Goal: Task Accomplishment & Management: Use online tool/utility

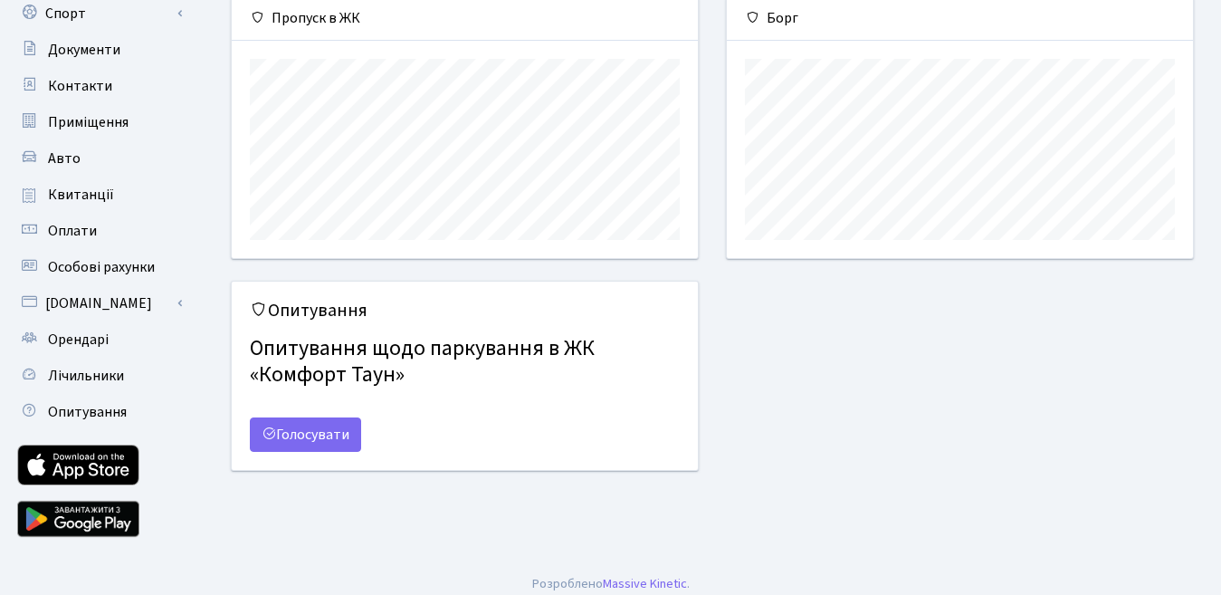
scroll to position [217, 0]
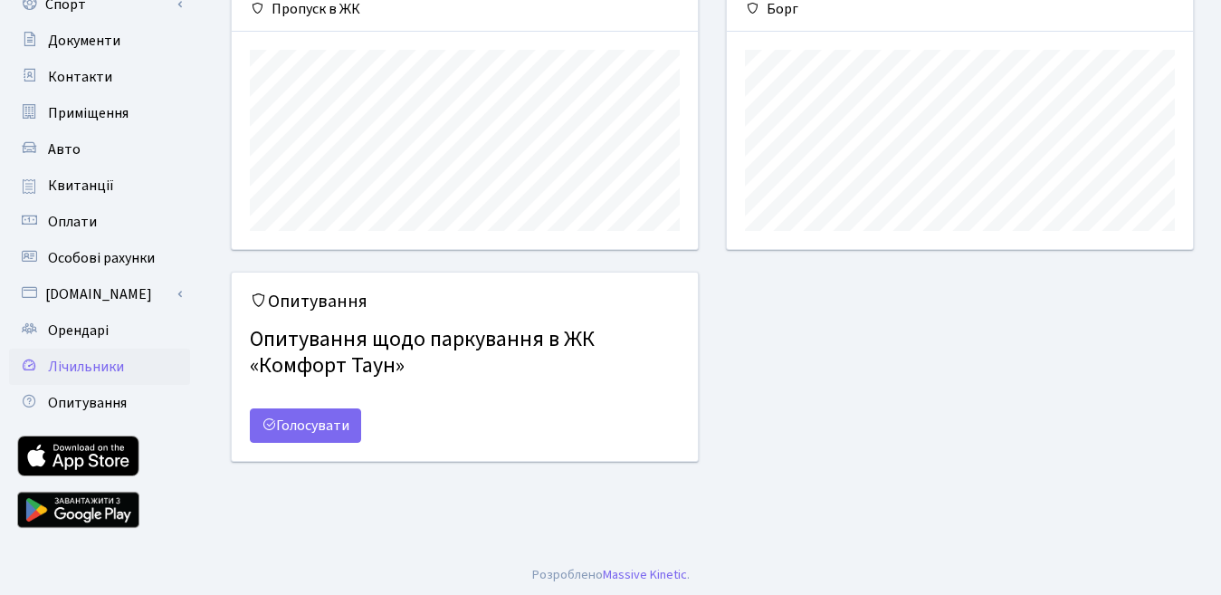
click at [90, 364] on span "Лічильники" at bounding box center [86, 367] width 76 height 20
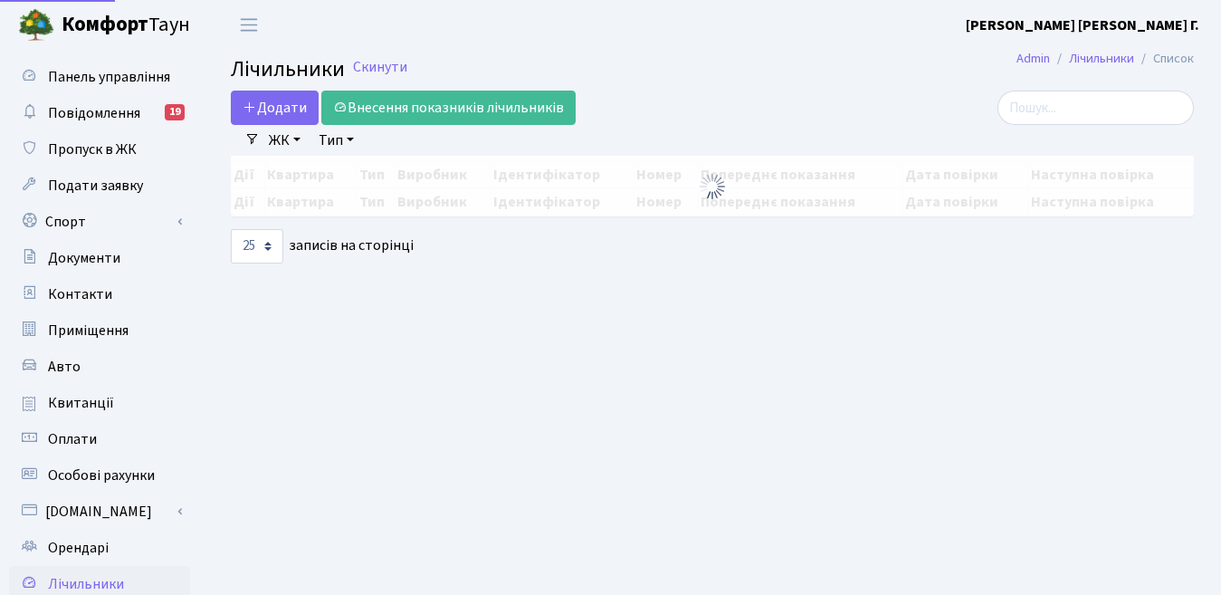
select select "25"
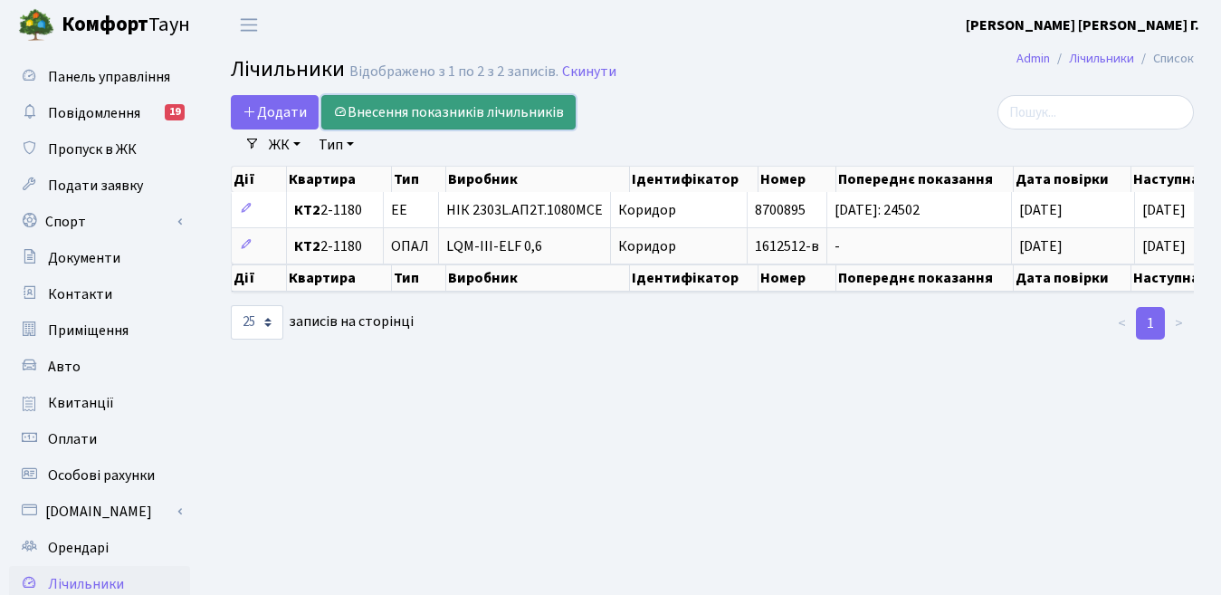
click at [466, 115] on link "Внесення показників лічильників" at bounding box center [448, 112] width 254 height 34
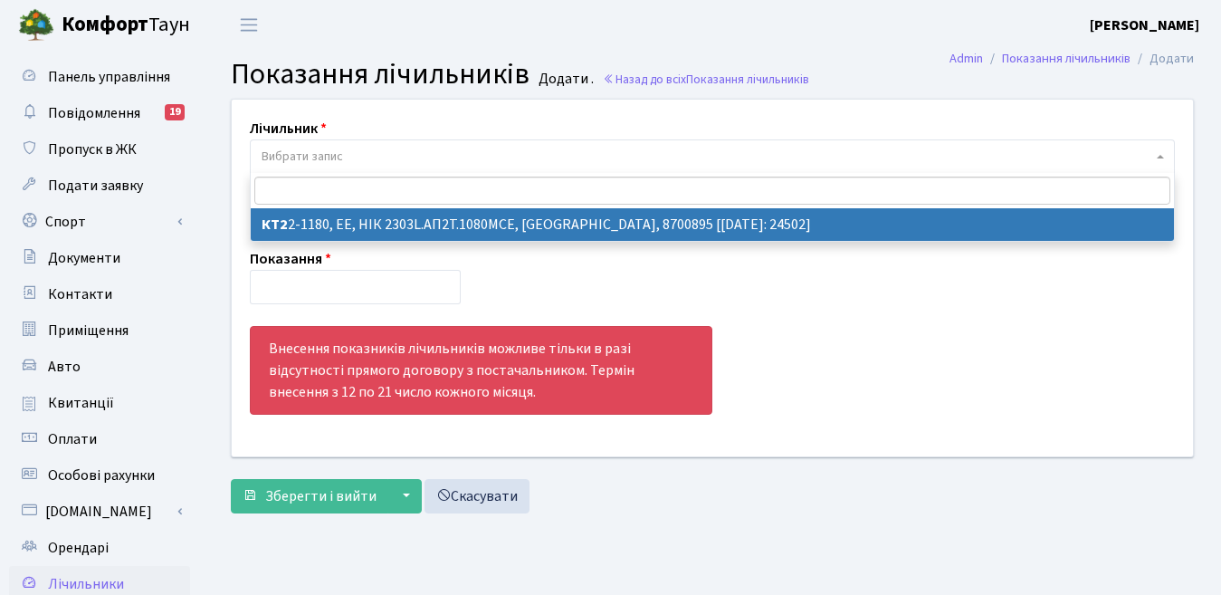
click at [1162, 154] on span at bounding box center [1163, 156] width 4 height 34
select select "17716"
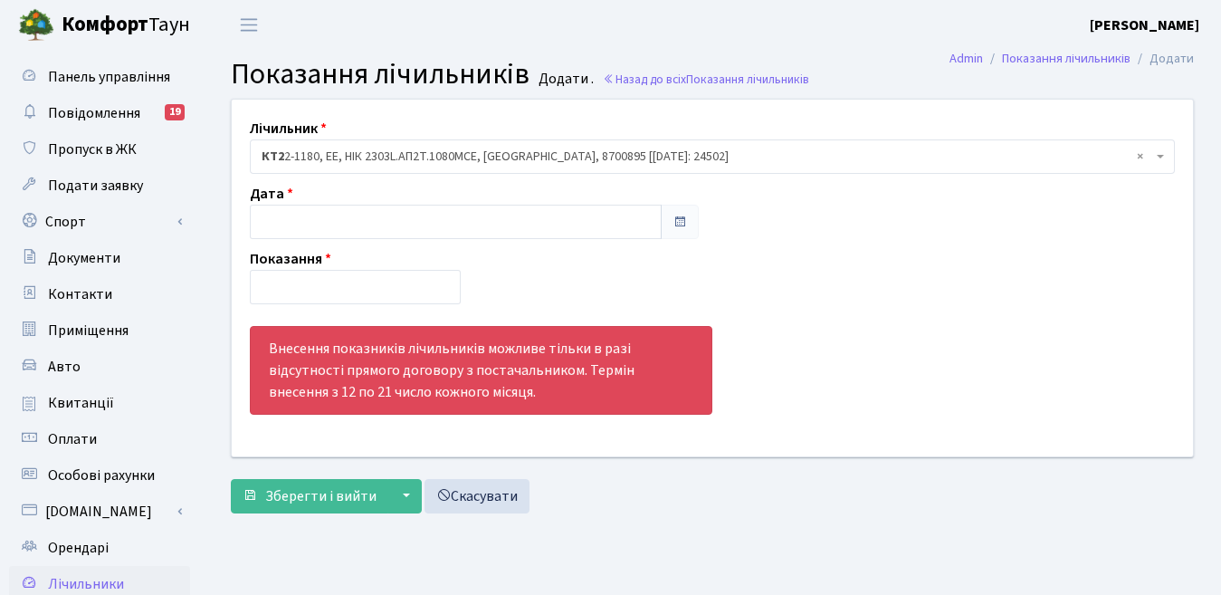
click at [676, 220] on span at bounding box center [680, 222] width 14 height 14
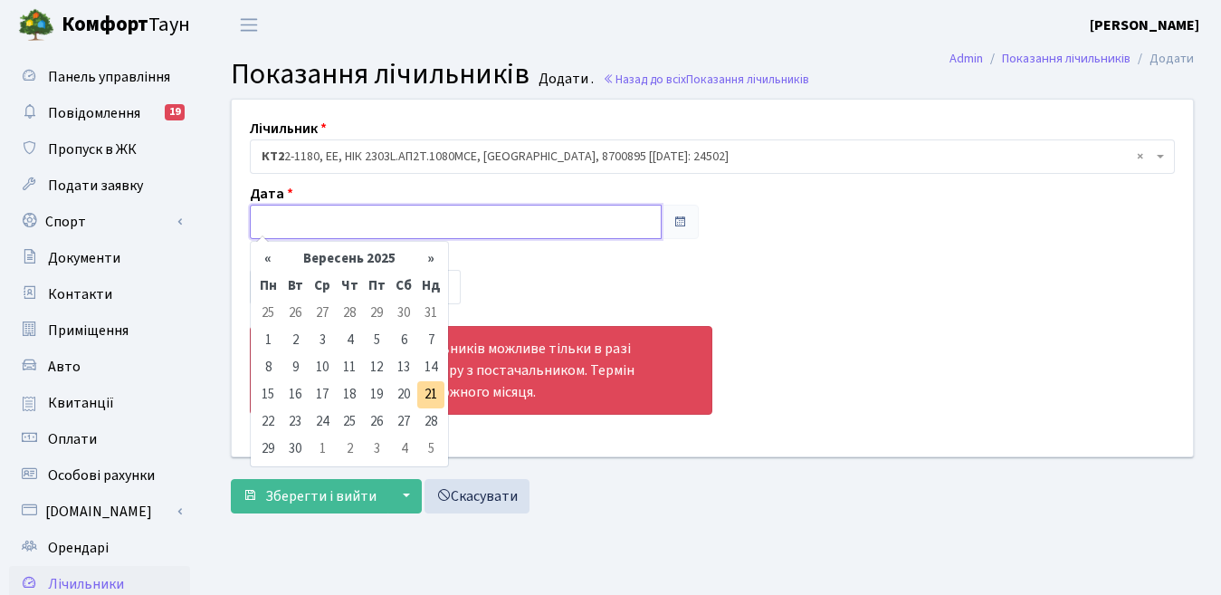
click at [344, 227] on input "text" at bounding box center [456, 222] width 412 height 34
click at [429, 392] on td "21" at bounding box center [430, 394] width 27 height 27
type input "[DATE]"
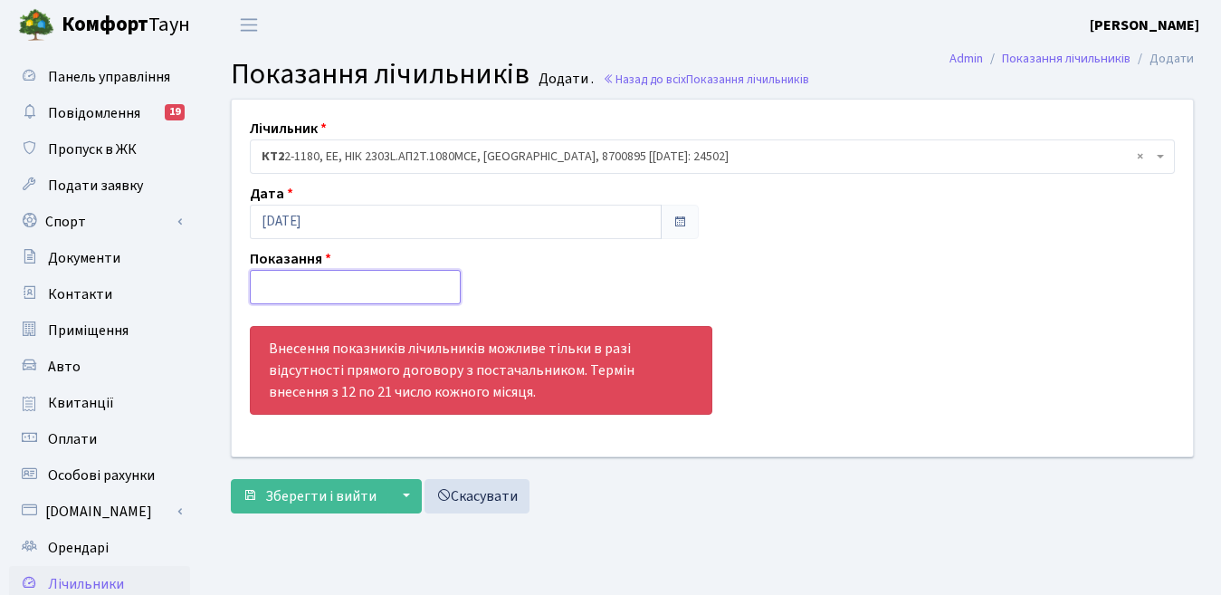
click at [307, 292] on input "number" at bounding box center [355, 287] width 211 height 34
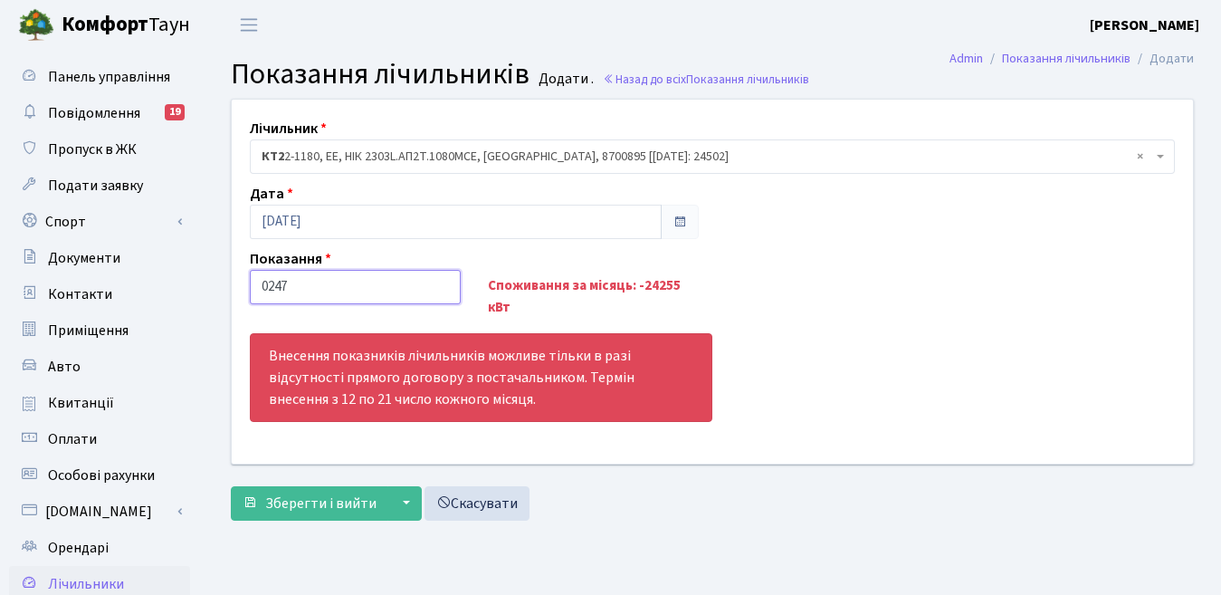
type input "02473"
click at [261, 284] on input "02473.185" at bounding box center [355, 287] width 211 height 34
click at [277, 285] on input "2473.185" at bounding box center [355, 287] width 211 height 34
click at [301, 289] on input "24.185" at bounding box center [355, 287] width 211 height 34
click at [308, 289] on input "24.185" at bounding box center [355, 287] width 211 height 34
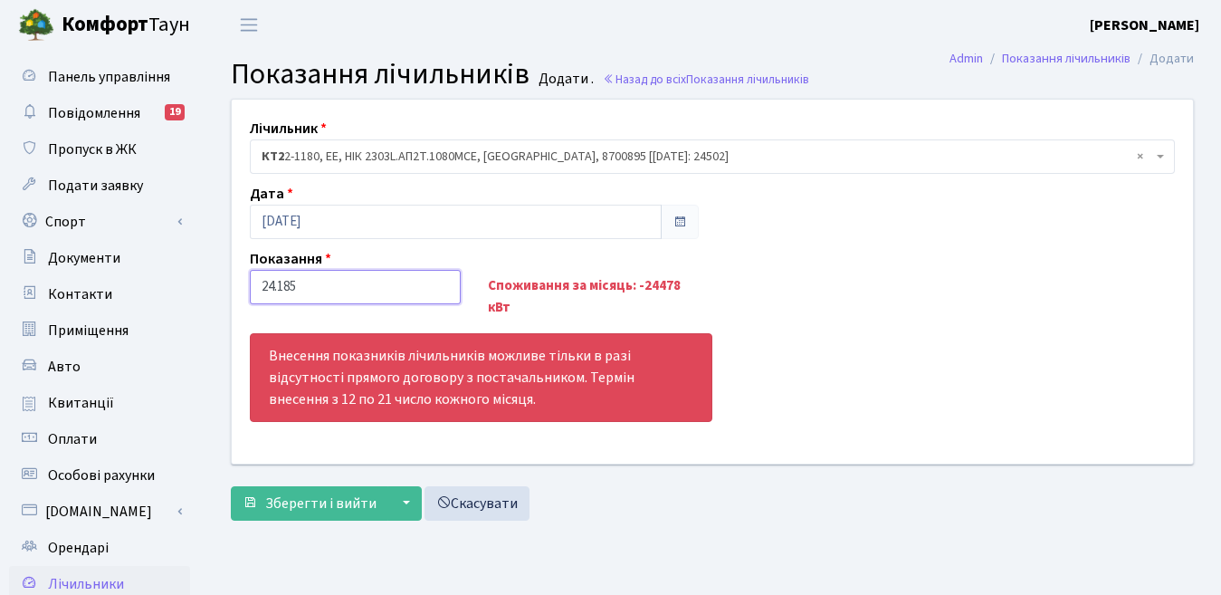
click at [443, 290] on input "24.185" at bounding box center [355, 287] width 211 height 34
click at [443, 283] on input "24502" at bounding box center [355, 287] width 211 height 34
drag, startPoint x: 305, startPoint y: 289, endPoint x: 171, endPoint y: 292, distance: 134.0
click at [171, 292] on div "Панель управління Повідомлення 19 Пропуск в ЖК Подати заявку Спорт Бронювання С…" at bounding box center [610, 410] width 1221 height 720
type input "02473"
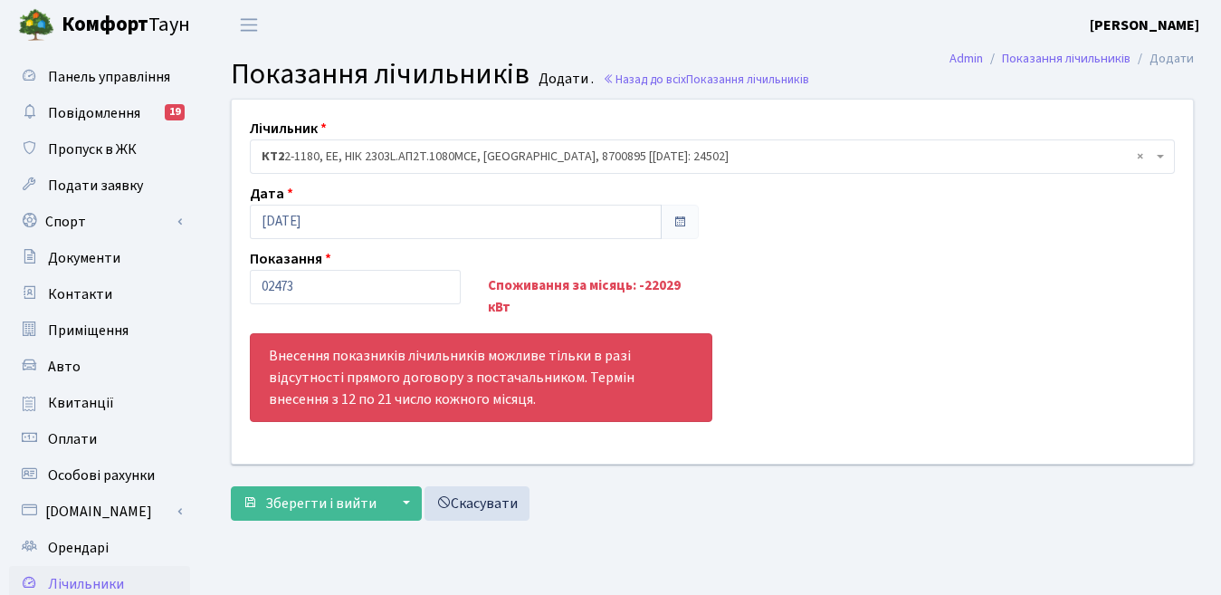
click at [833, 308] on div "Лічильник - <b>КТ2</b>&nbsp;&nbsp;&nbsp;2-1180, ЕЕ, НІК 2303L.АП2Т.1080МСЕ, Кор…" at bounding box center [712, 281] width 989 height 363
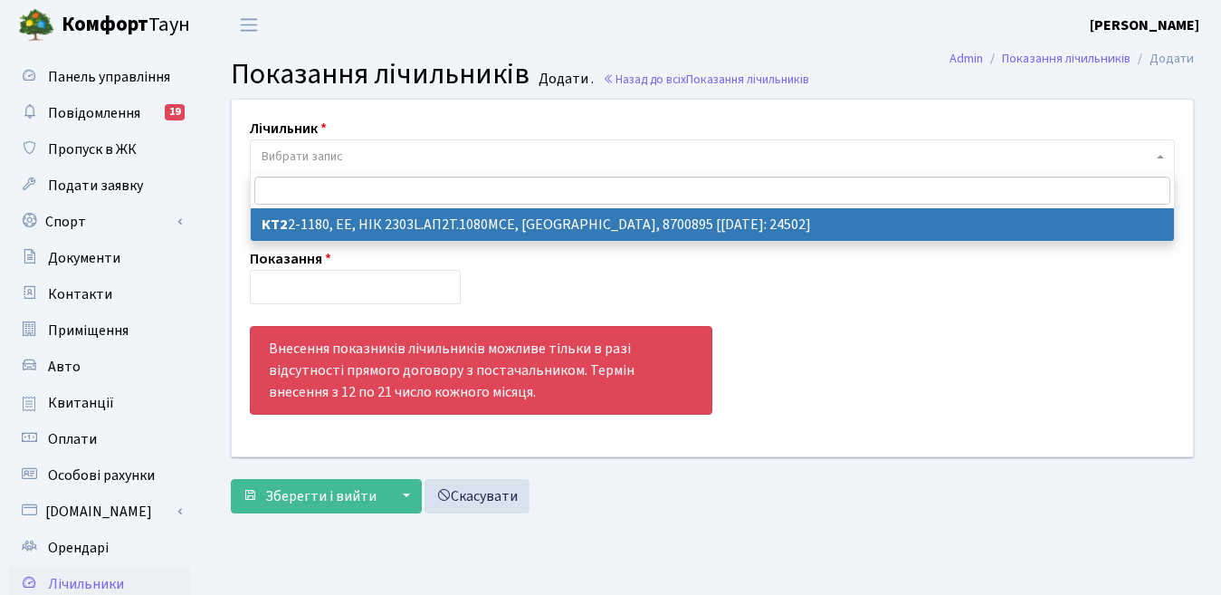
click at [457, 160] on span "Вибрати запис" at bounding box center [707, 157] width 891 height 18
select select "17716"
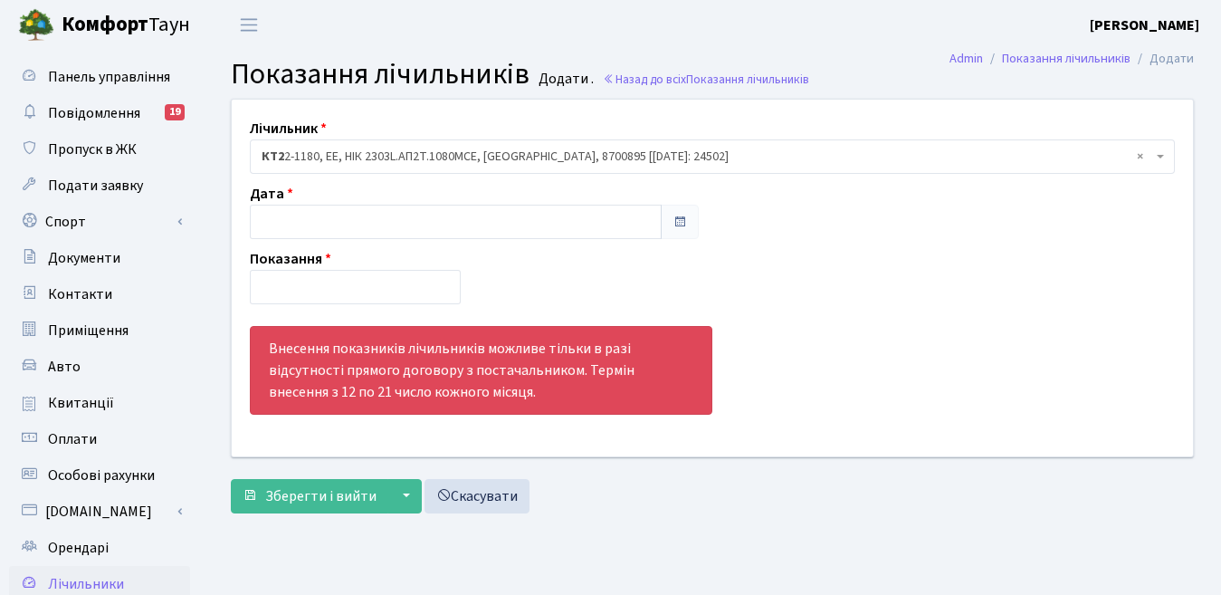
click at [677, 225] on span at bounding box center [680, 222] width 14 height 14
click at [678, 221] on span at bounding box center [680, 222] width 14 height 14
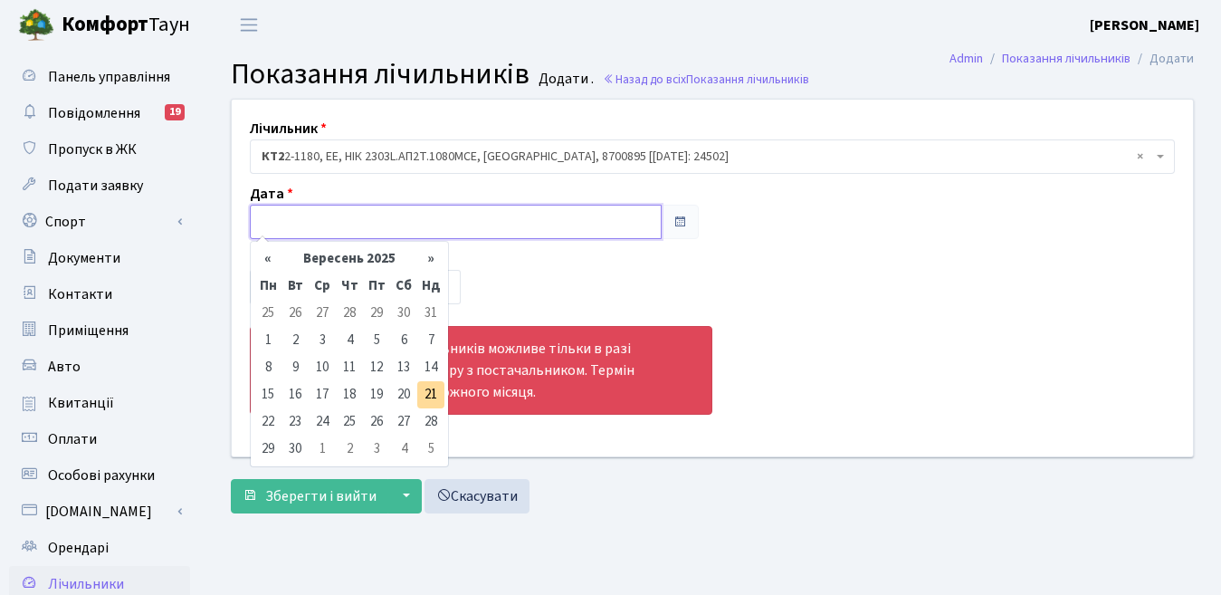
click at [598, 223] on input "text" at bounding box center [456, 222] width 412 height 34
click at [428, 394] on td "21" at bounding box center [430, 394] width 27 height 27
type input "[DATE]"
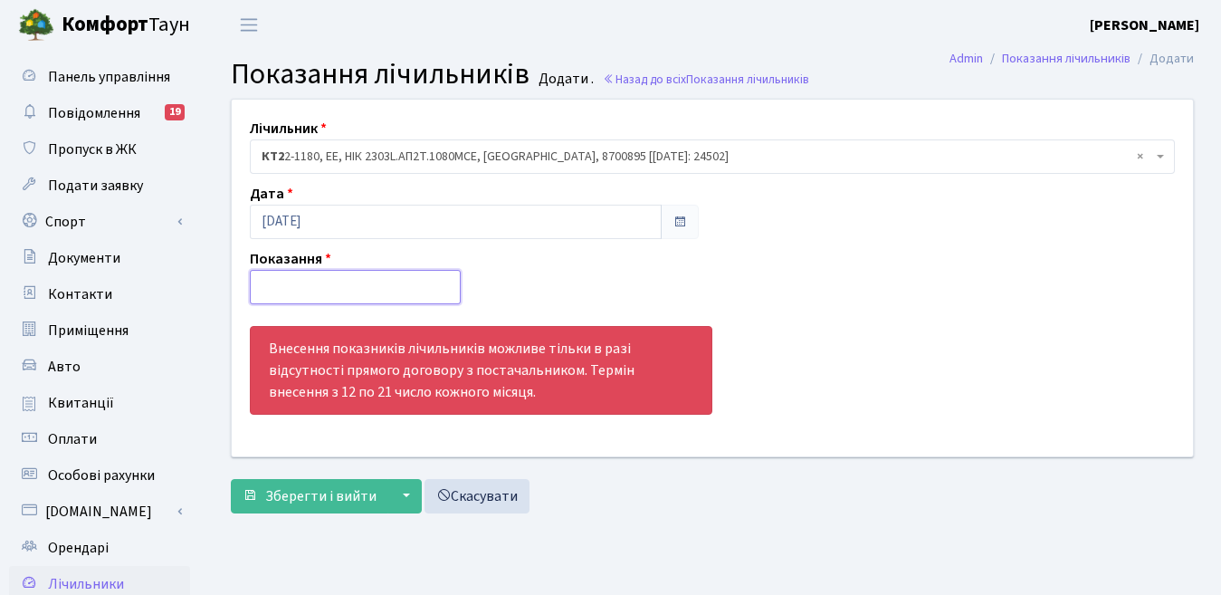
click at [291, 288] on input "number" at bounding box center [355, 287] width 211 height 34
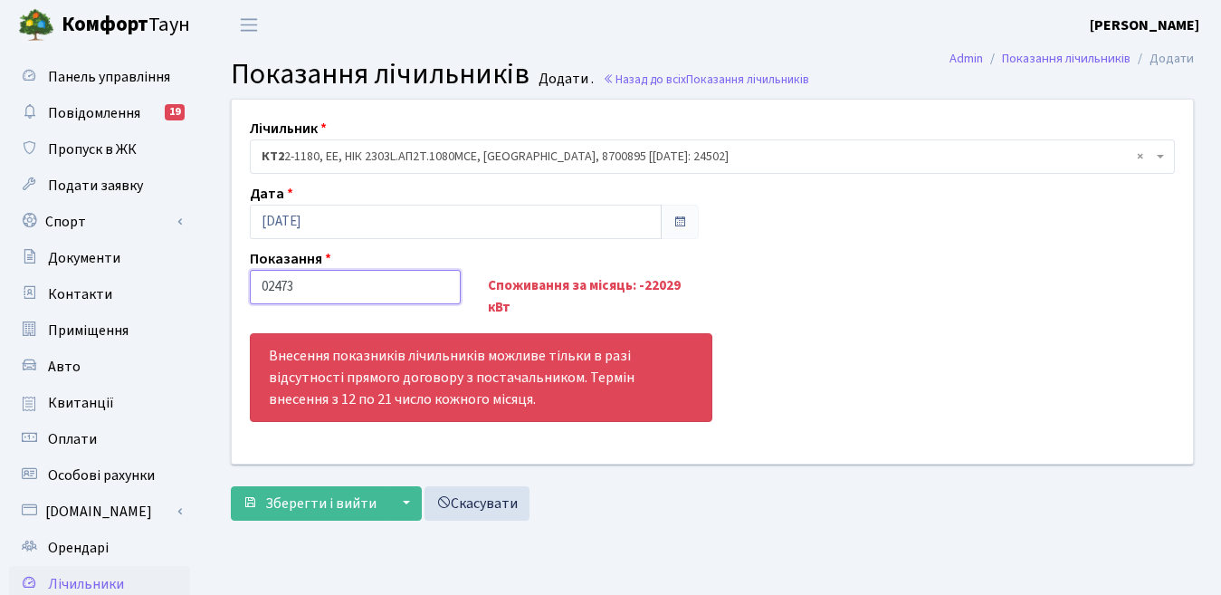
click at [261, 288] on input "02473" at bounding box center [355, 287] width 211 height 34
type input "02473"
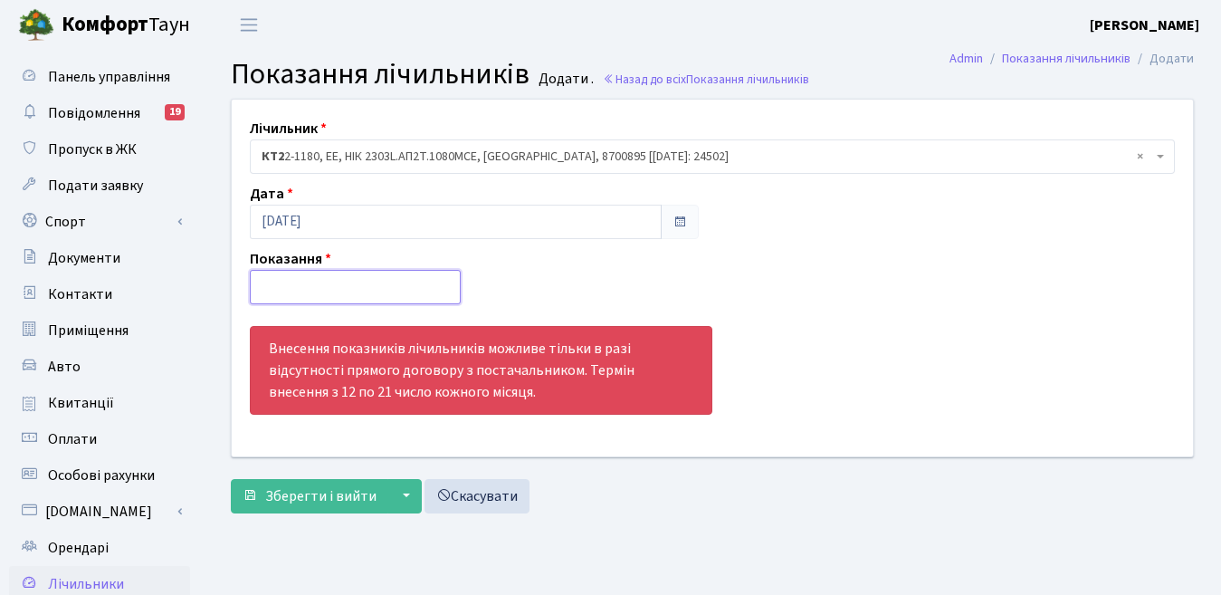
click at [318, 290] on input "number" at bounding box center [355, 287] width 211 height 34
click at [306, 285] on input "number" at bounding box center [355, 287] width 211 height 34
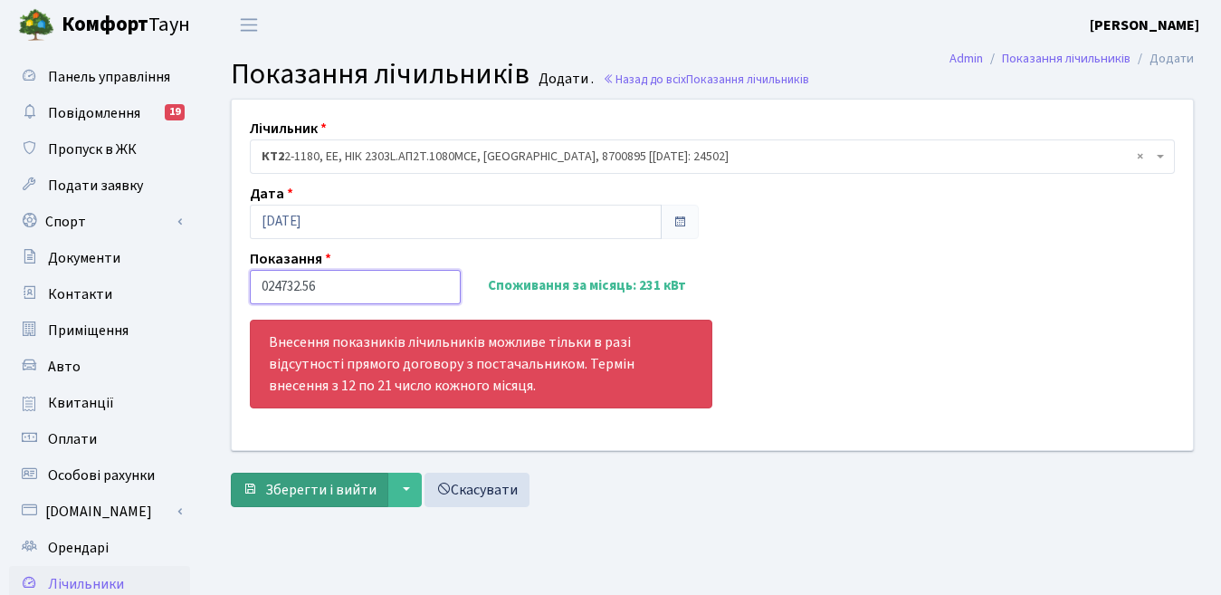
type input "024732.56"
click at [334, 488] on span "Зберегти і вийти" at bounding box center [320, 490] width 111 height 20
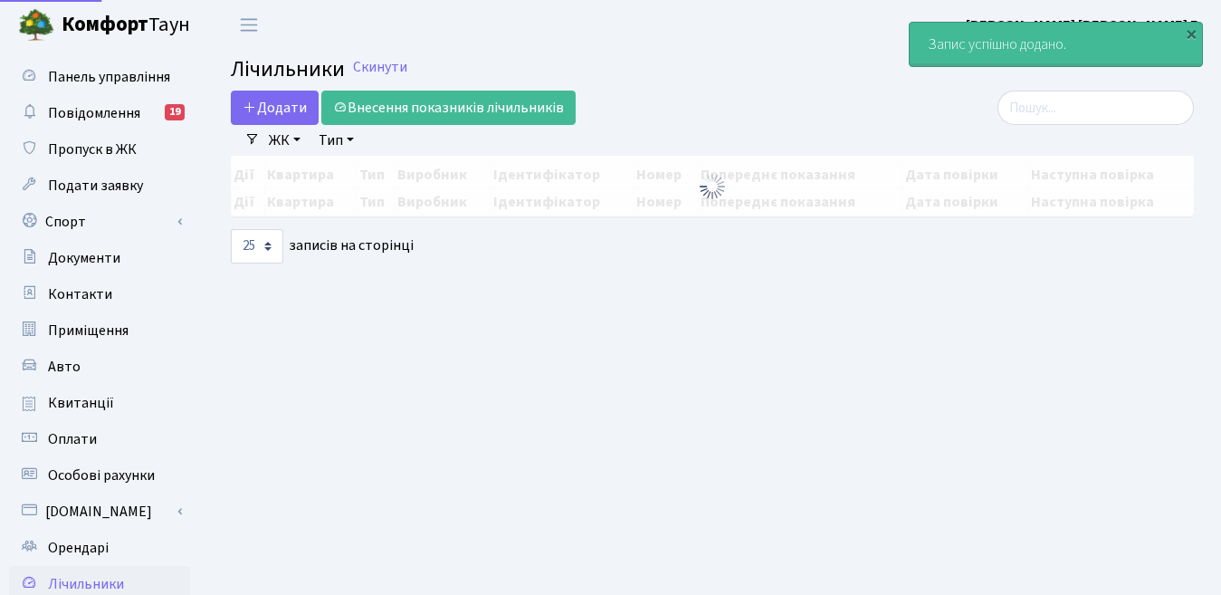
select select "25"
